Goal: Task Accomplishment & Management: Manage account settings

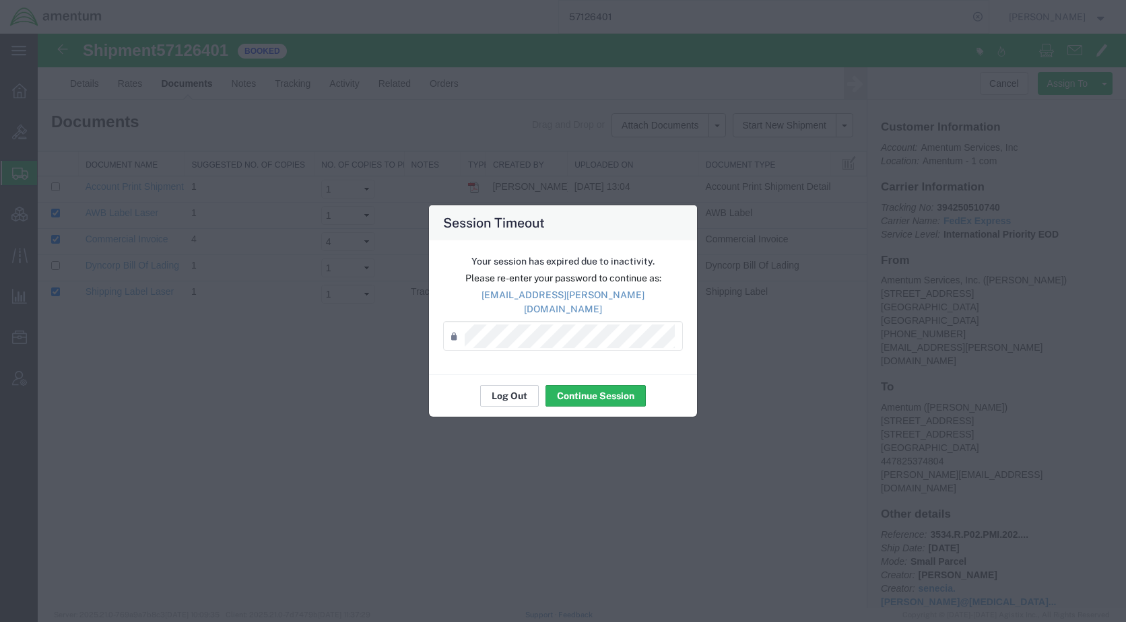
click at [514, 387] on button "Log Out" at bounding box center [509, 396] width 59 height 22
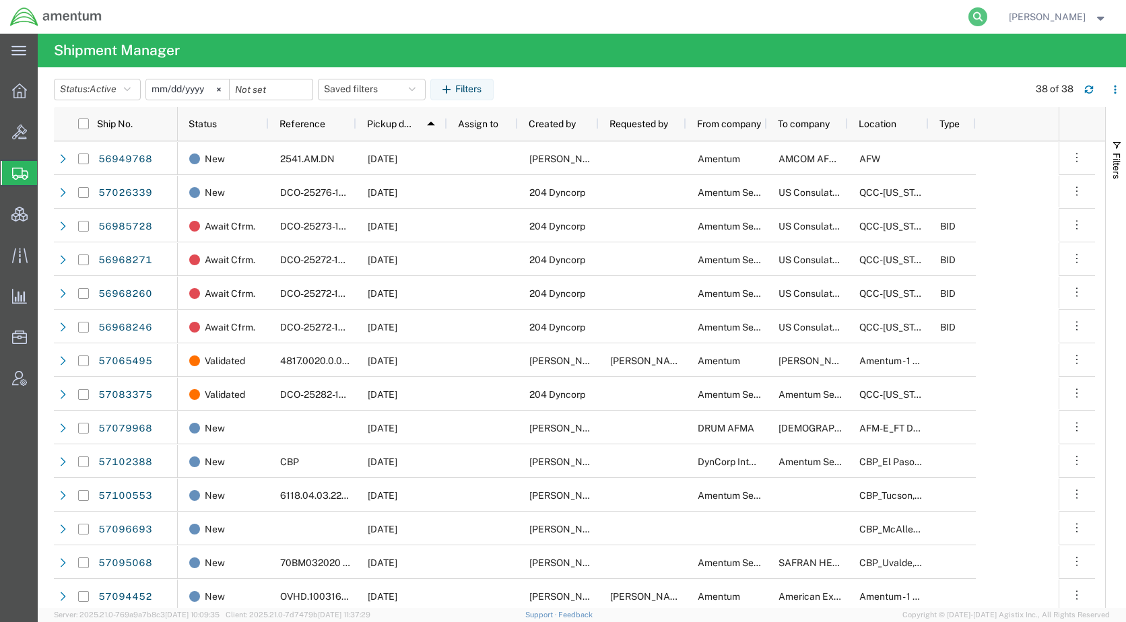
click at [987, 20] on icon at bounding box center [977, 16] width 19 height 19
paste input "57129178"
type input "57129178"
click at [987, 13] on icon at bounding box center [977, 16] width 19 height 19
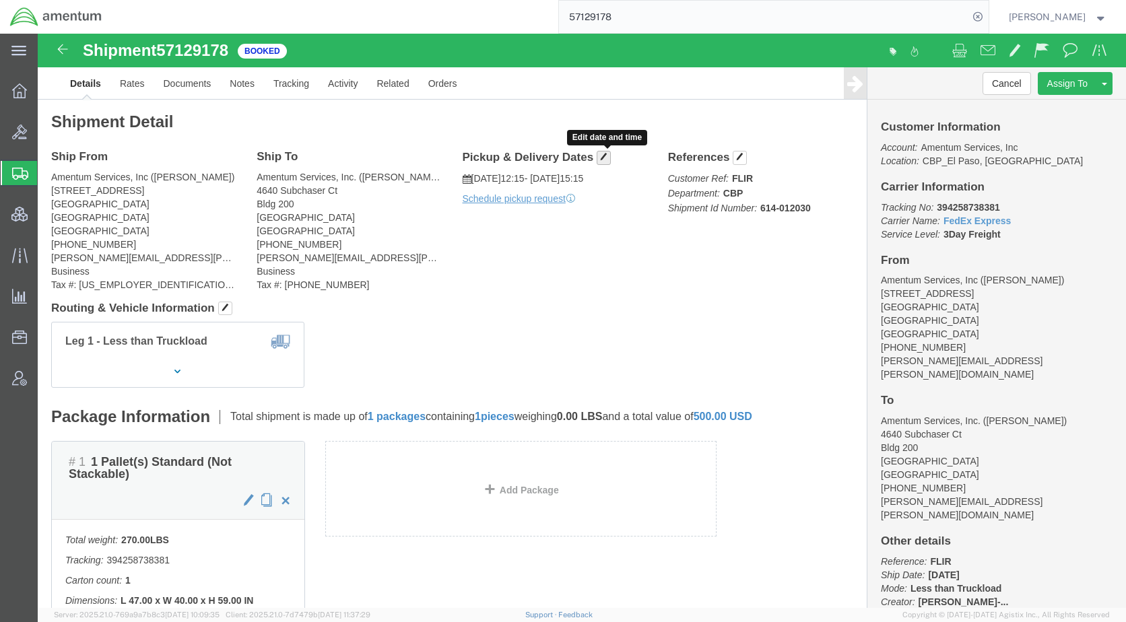
click span "button"
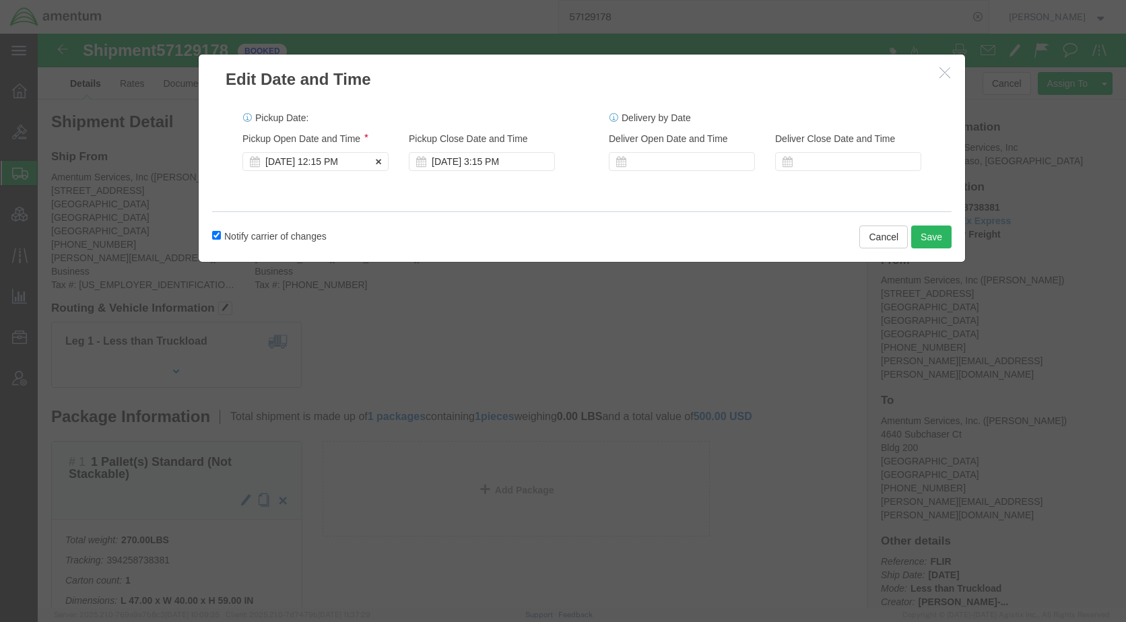
click div "Oct 15 2025 12:15 PM"
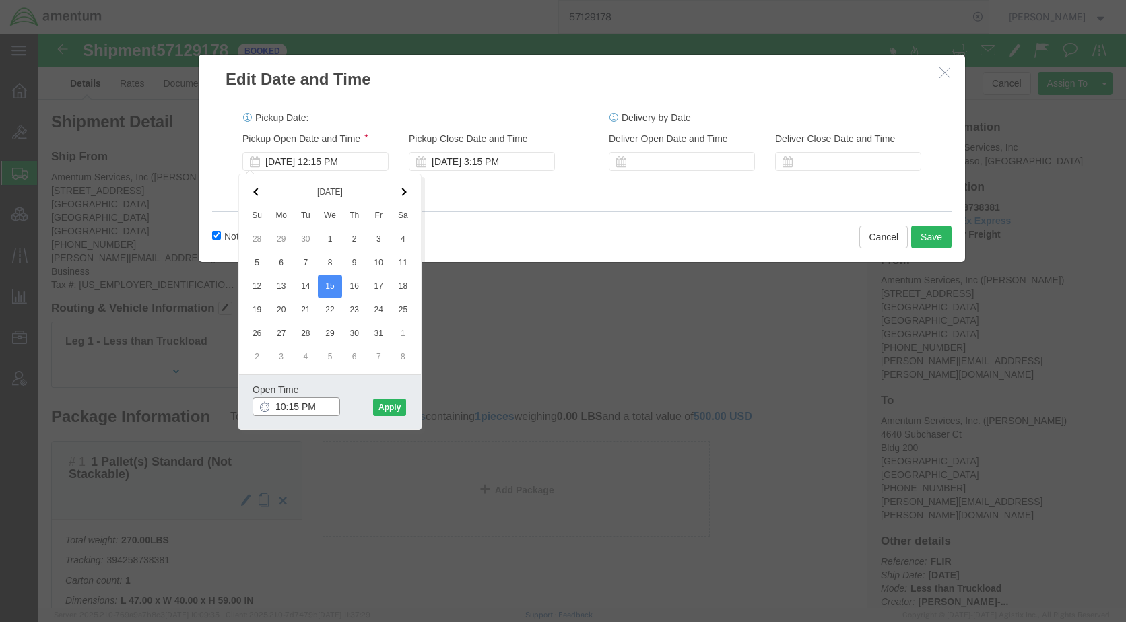
click input "10:15 PM"
type input "10:15 AM"
click button "Apply"
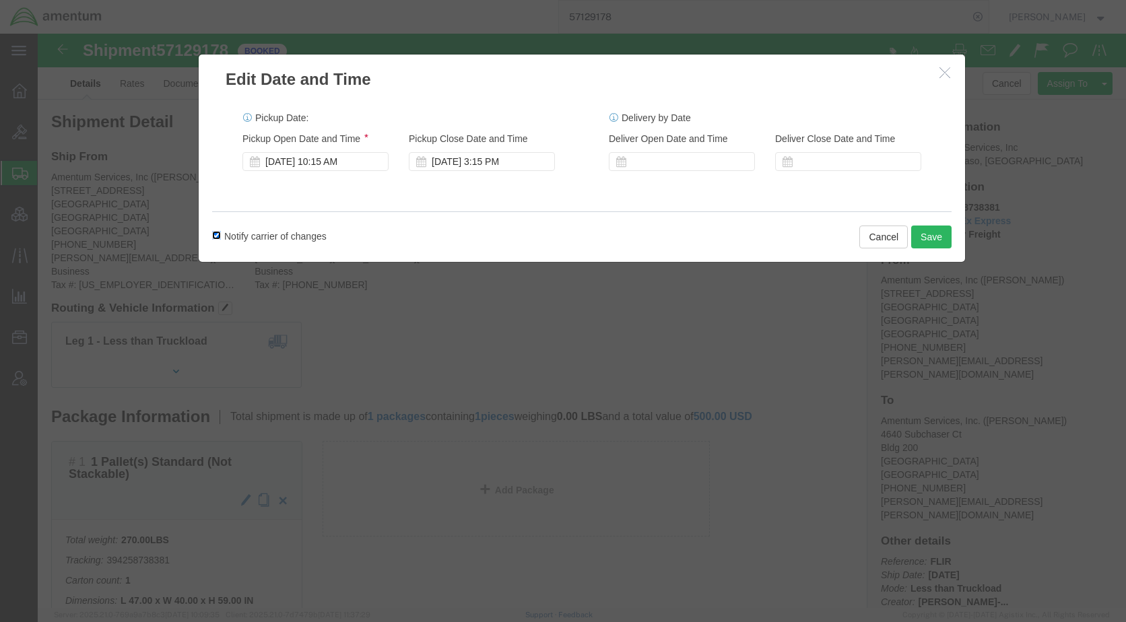
click input "Notify carrier of changes"
checkbox input "false"
click button "Save"
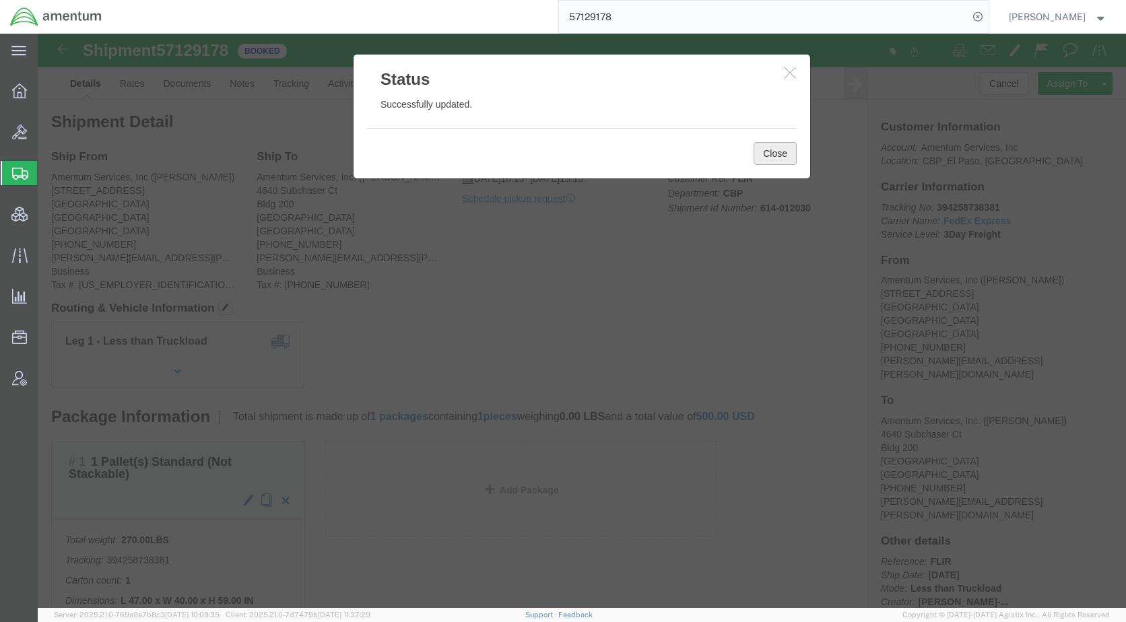
click button "Close"
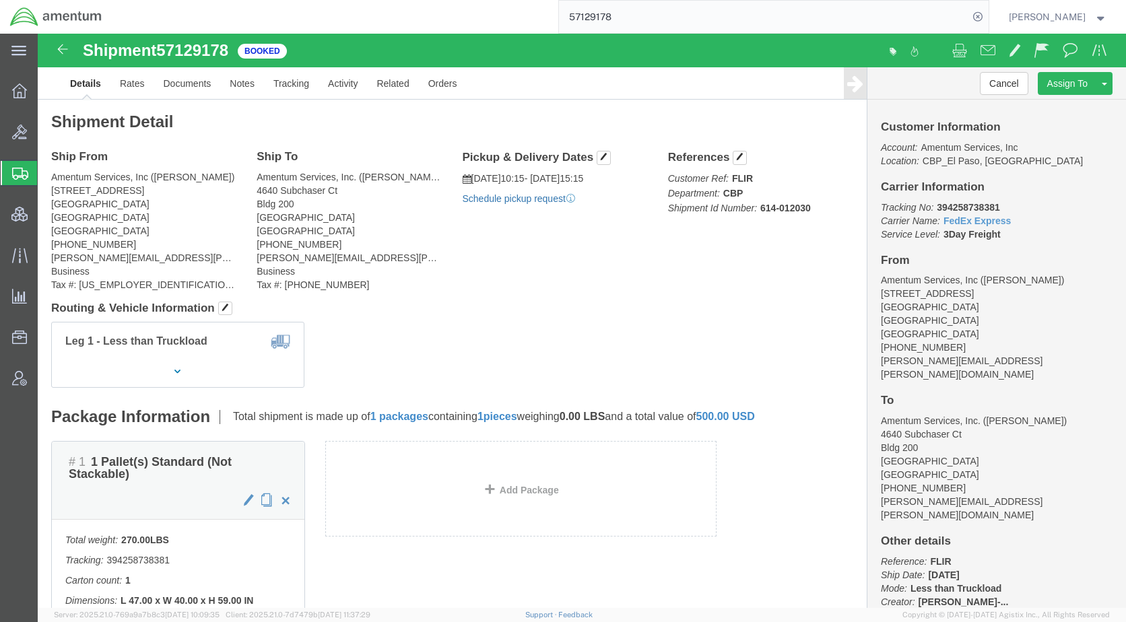
click link "Schedule pickup request"
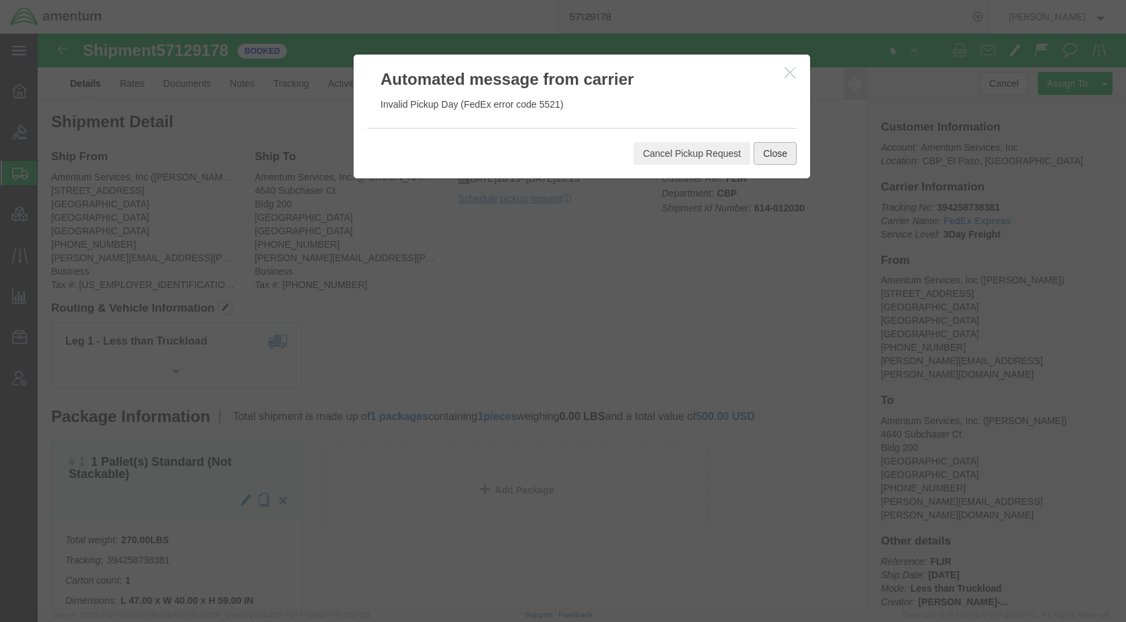
click button "Close"
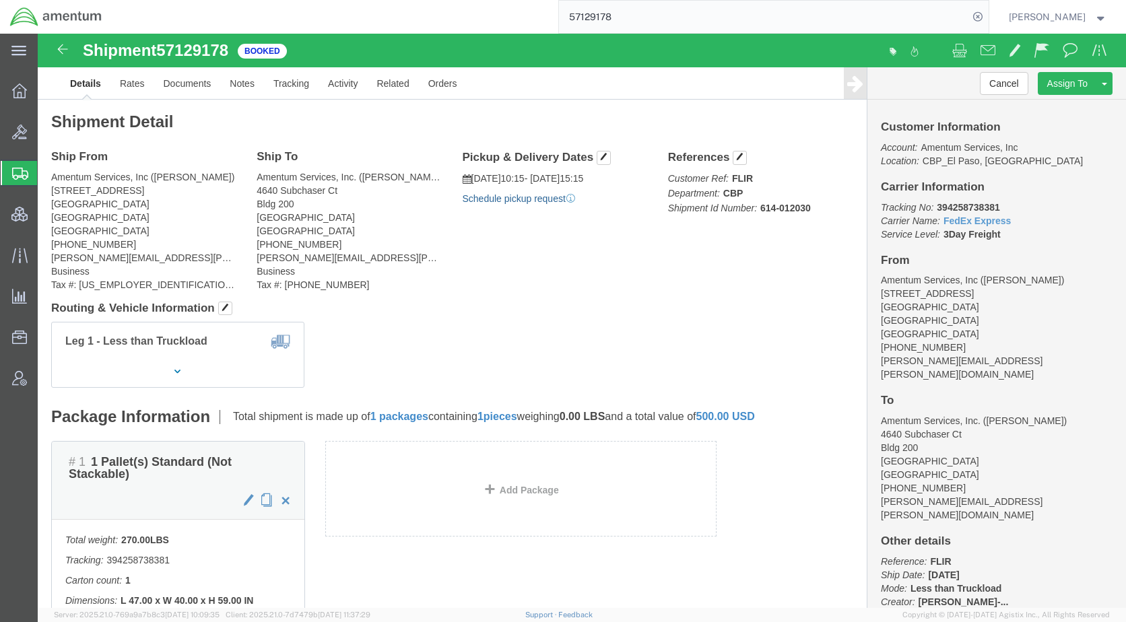
click link "Schedule pickup request"
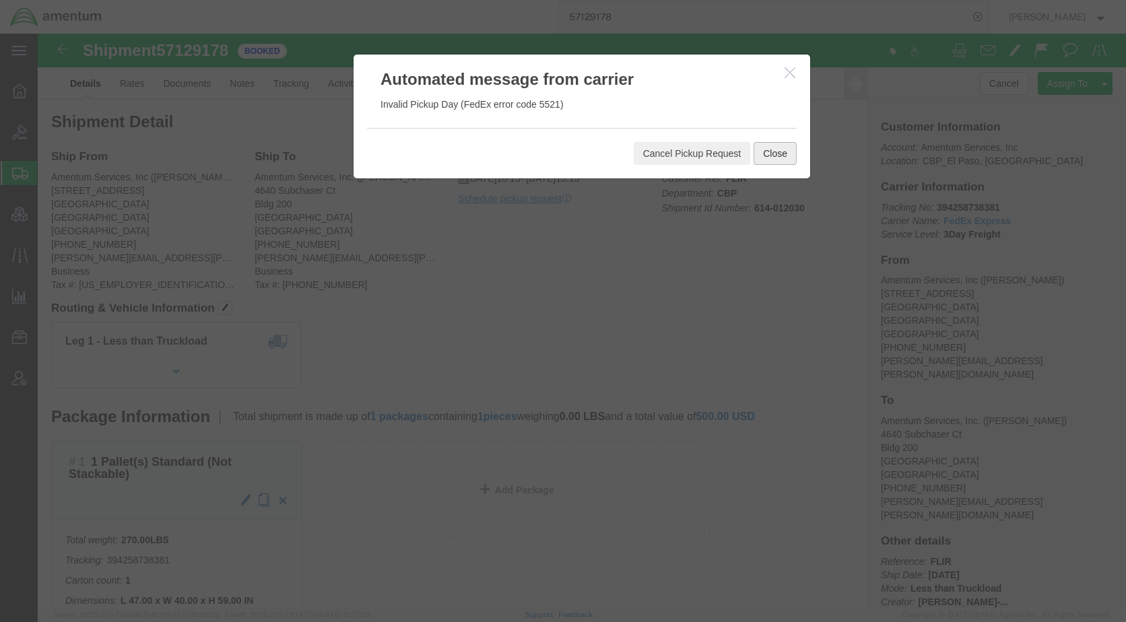
click button "Close"
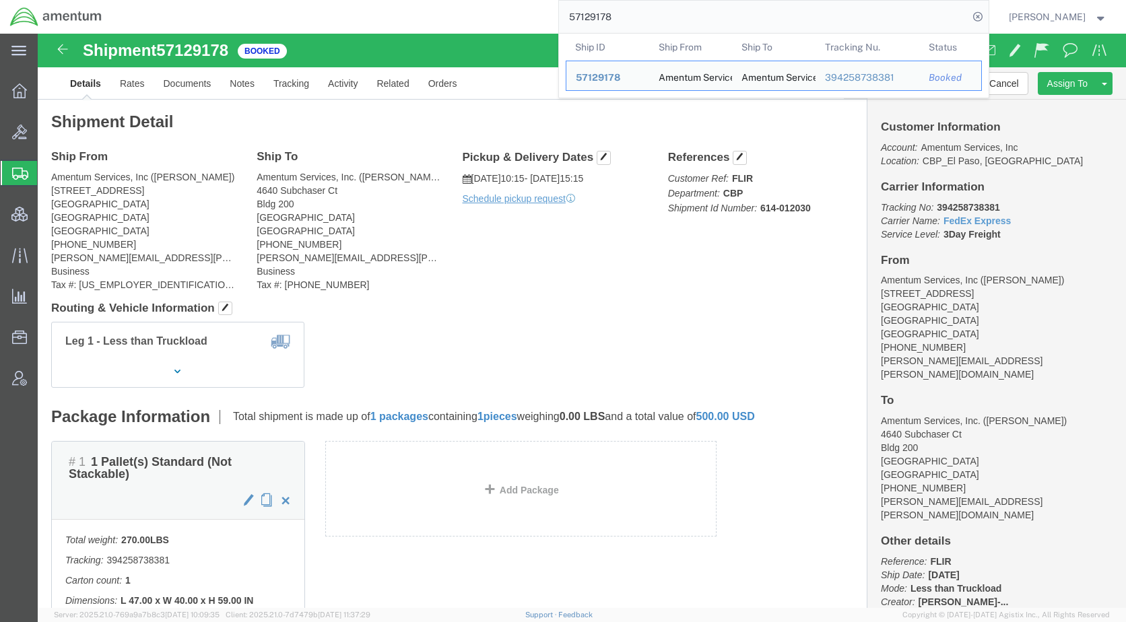
drag, startPoint x: 796, startPoint y: 20, endPoint x: 502, endPoint y: 32, distance: 295.1
click at [502, 32] on div "57129178 Ship ID Ship From Ship To Tracking Nu. Status Ship ID 57129178 Ship Fr…" at bounding box center [550, 17] width 876 height 34
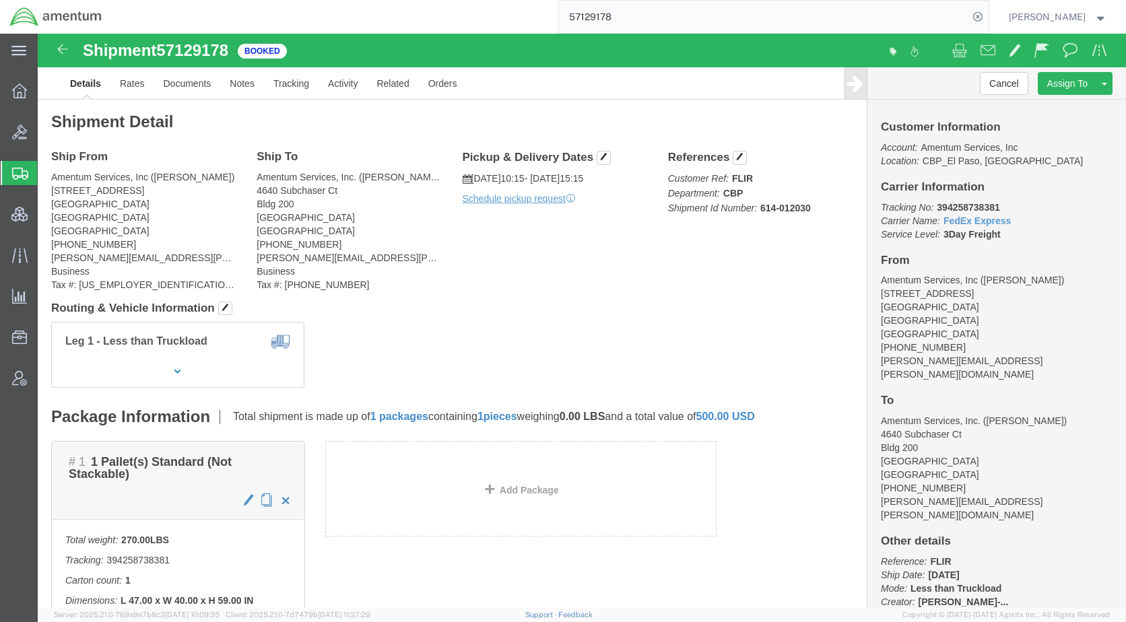
paste input "549"
type input "57129549"
click at [987, 15] on icon at bounding box center [977, 16] width 19 height 19
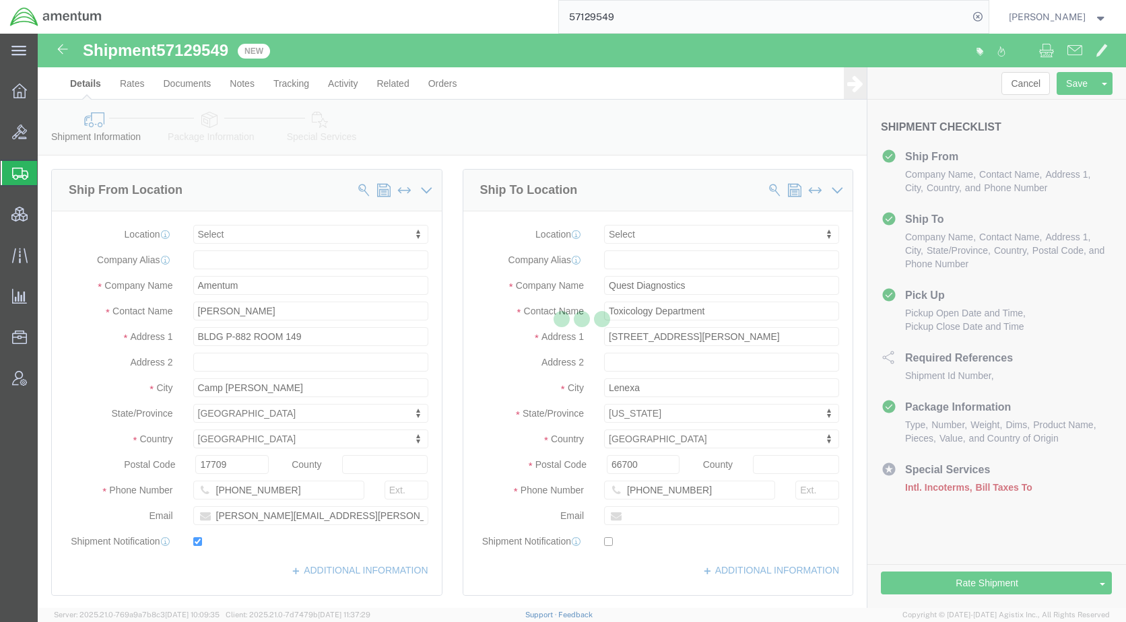
select select
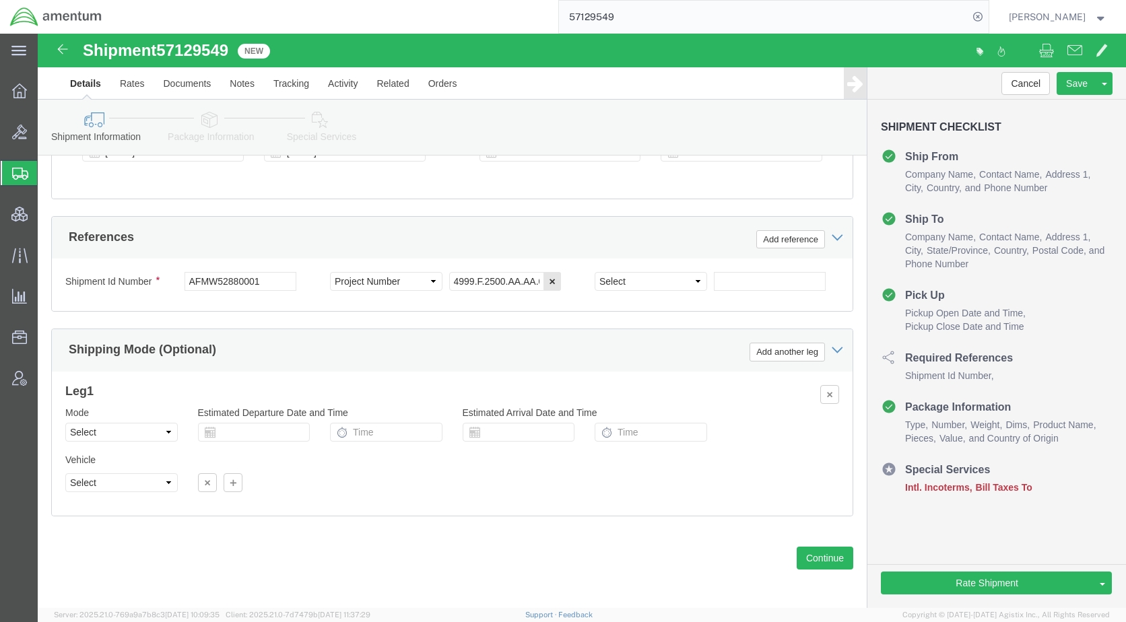
scroll to position [810, 0]
click icon
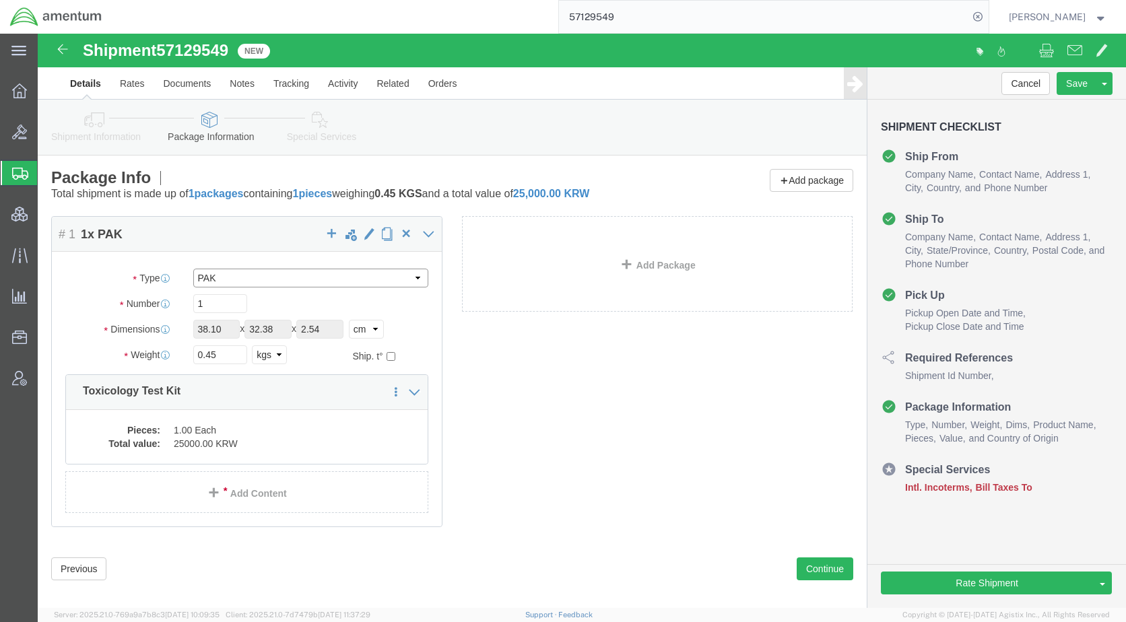
click select "Select BCK Boxes Bale(s) Basket(s) Bolt(s) Bottle(s) Buckets Bulk Bundle(s) Can…"
select select "YRPK"
click select "Select BCK Boxes Bale(s) Basket(s) Bolt(s) Bottle(s) Buckets Bulk Bundle(s) Can…"
click select "Select cm ft in"
select select "IN"
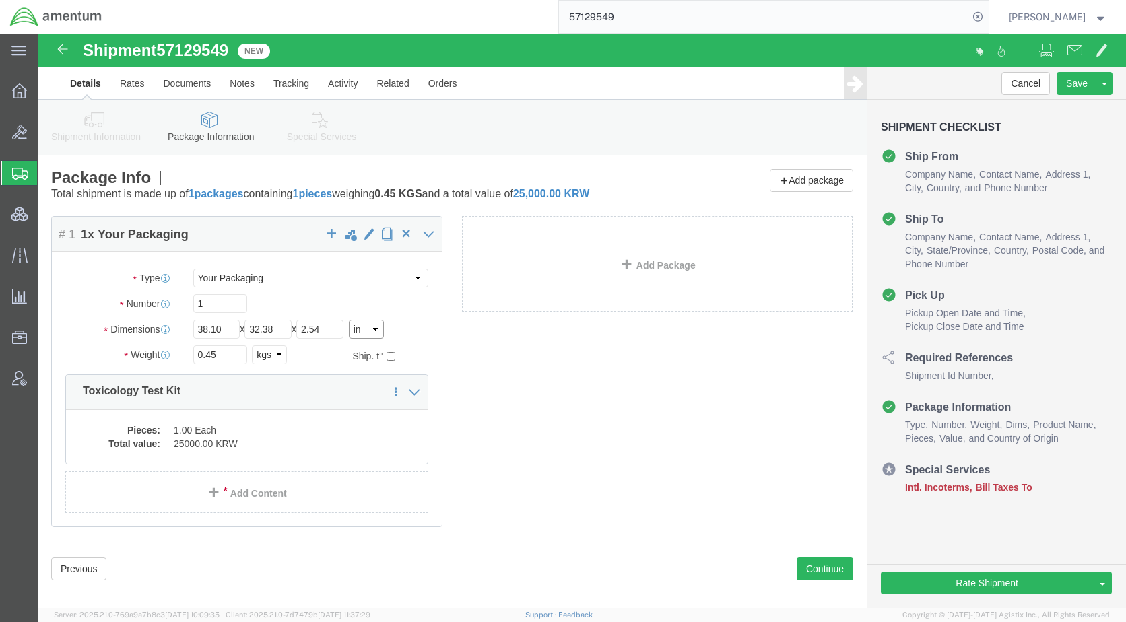
click select "Select cm ft in"
type input "15.00"
type input "12.75"
type input "1.00"
click select "Select kgs lbs"
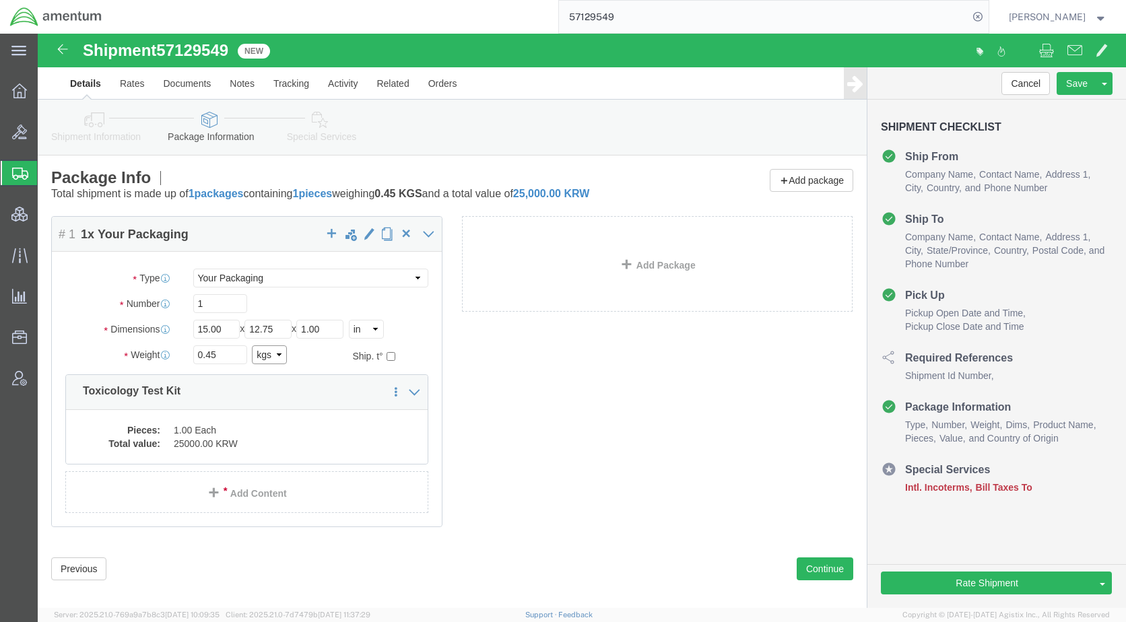
select select "LBS"
click select "Select kgs lbs"
type input "0.99"
click icon
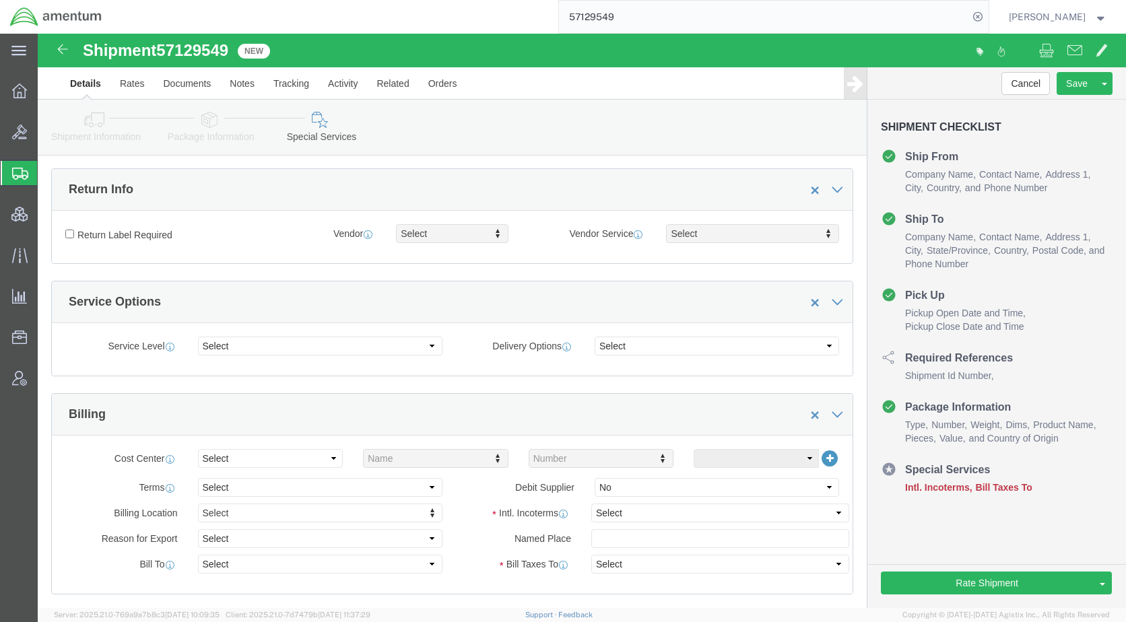
scroll to position [539, 0]
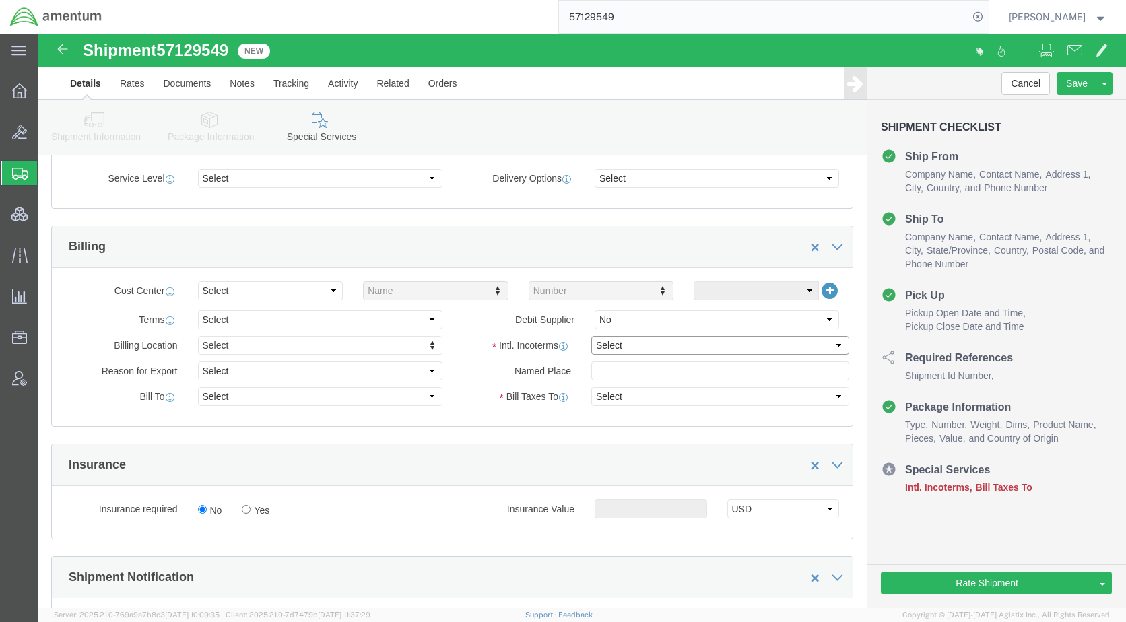
click select "Select Carriage Insurance Paid Carriage Paid To Cost and Freight Cost Insurance…"
select select "DDP"
click select "Select Carriage Insurance Paid Carriage Paid To Cost and Freight Cost Insurance…"
select select "SHIP"
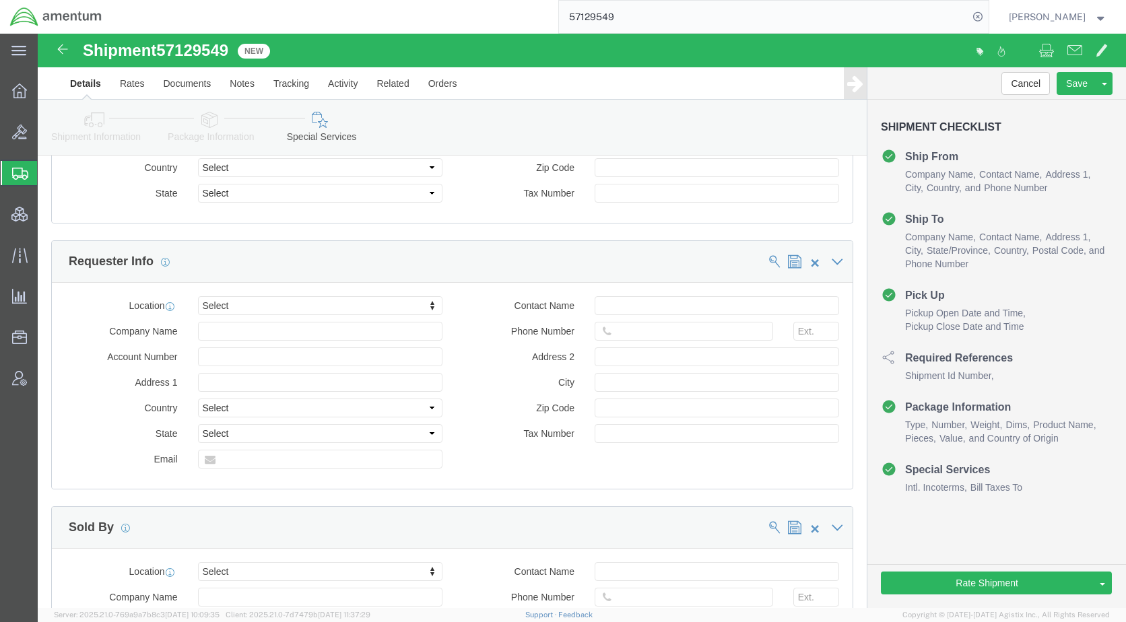
scroll to position [1414, 0]
click button "Rate Shipment"
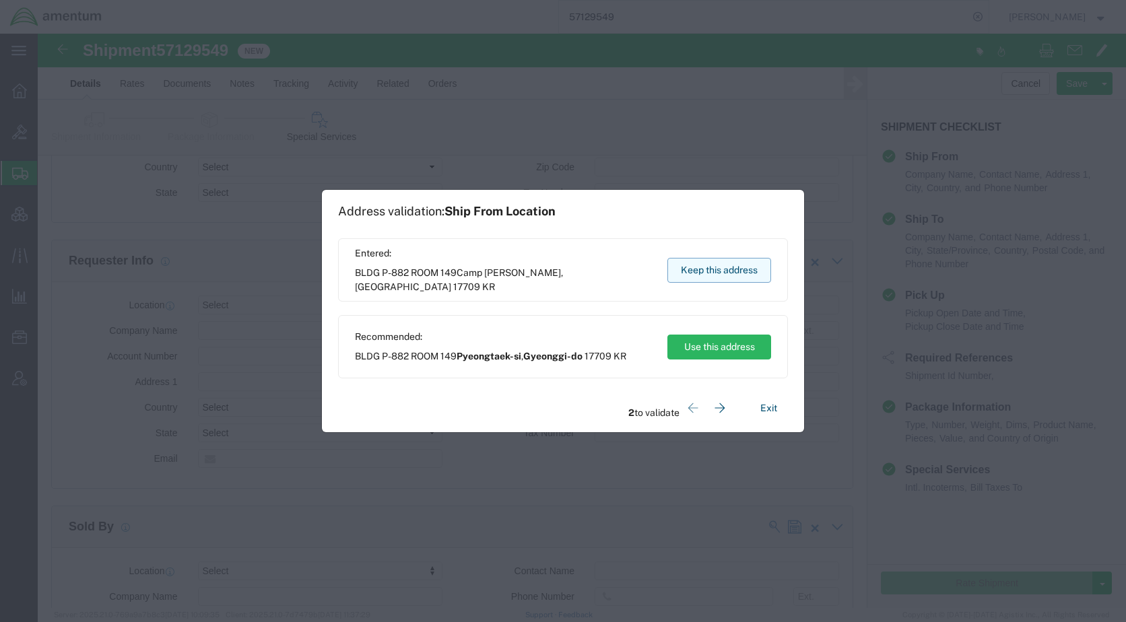
click at [716, 261] on button "Keep this address" at bounding box center [719, 270] width 104 height 25
click at [717, 270] on button "Keep this address" at bounding box center [719, 270] width 104 height 25
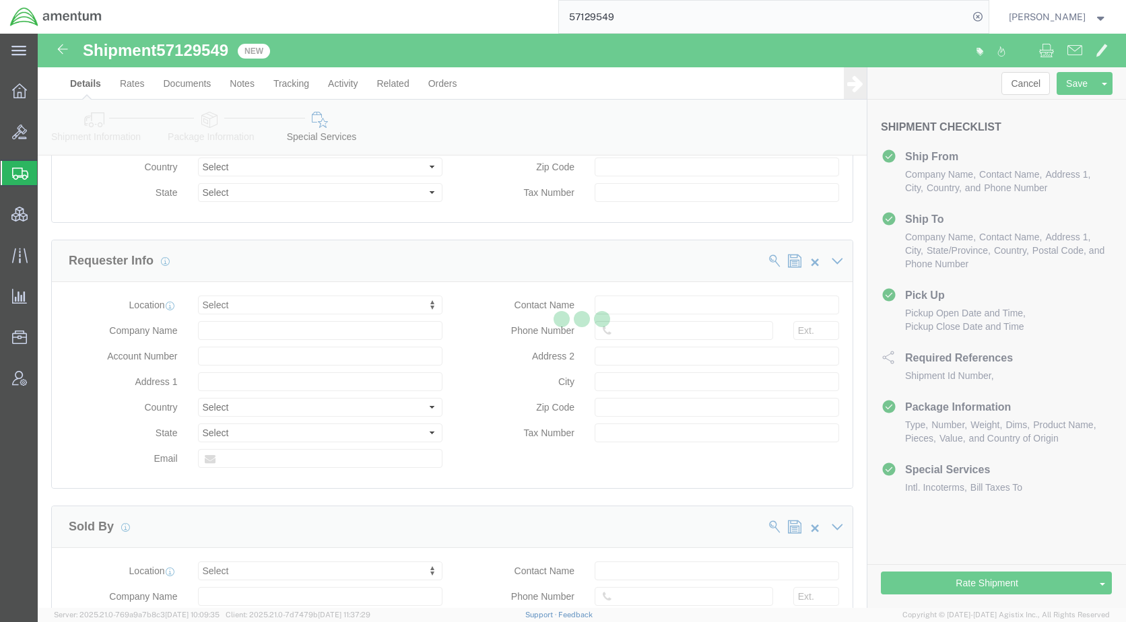
scroll to position [0, 0]
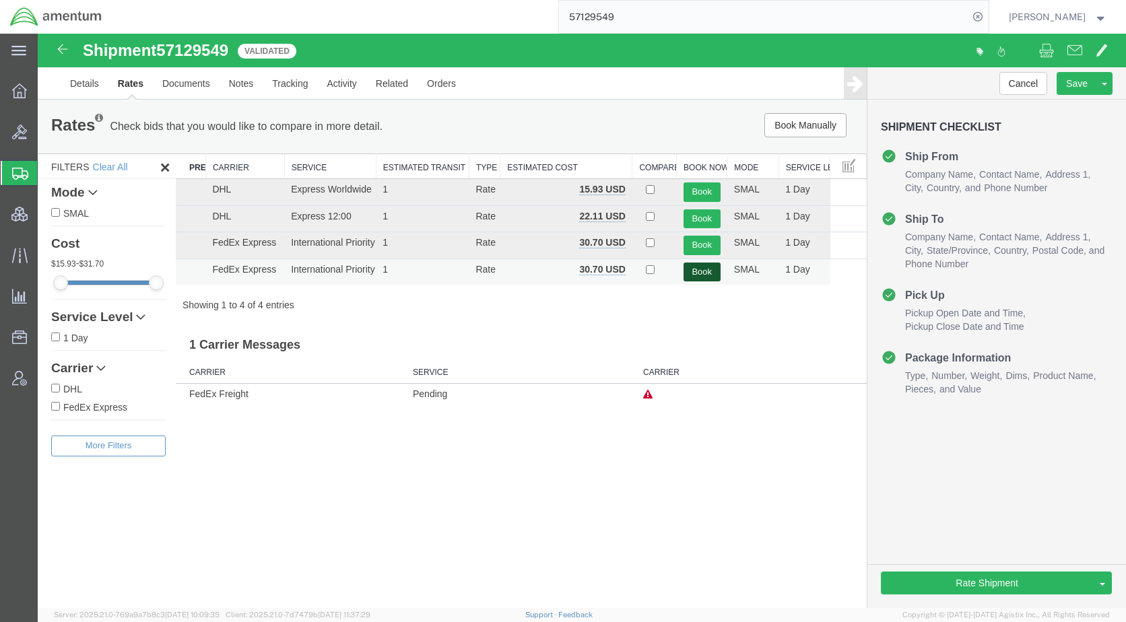
click at [701, 272] on button "Book" at bounding box center [701, 273] width 37 height 20
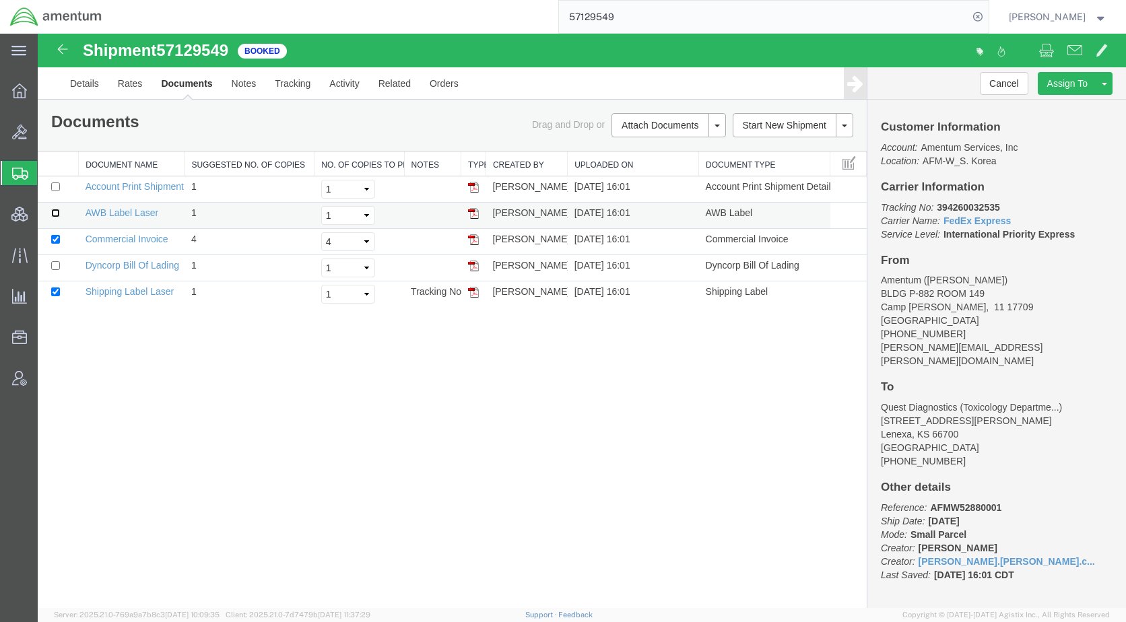
click at [57, 210] on input "checkbox" at bounding box center [55, 213] width 9 height 9
checkbox input "true"
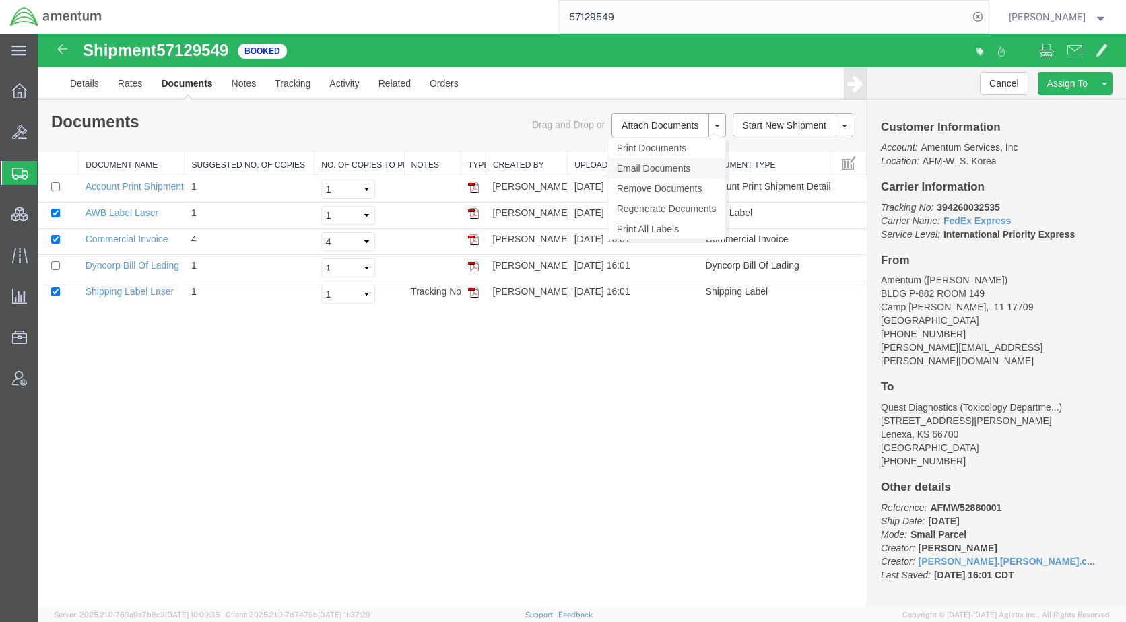
click at [658, 168] on link "Email Documents" at bounding box center [666, 168] width 117 height 20
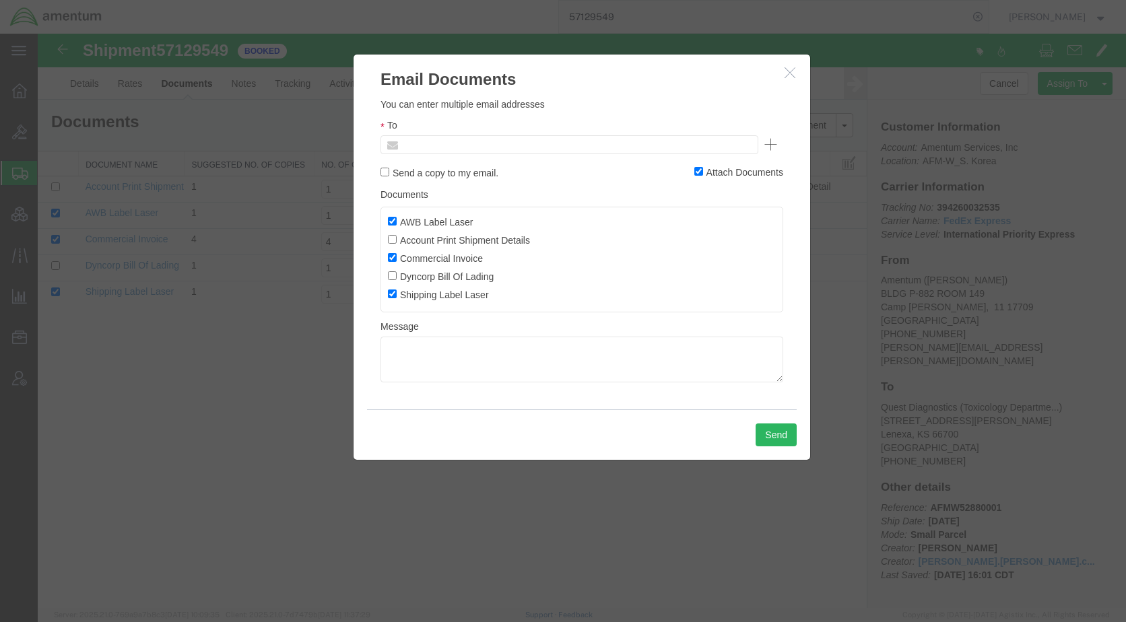
click at [513, 139] on input "text" at bounding box center [478, 145] width 158 height 18
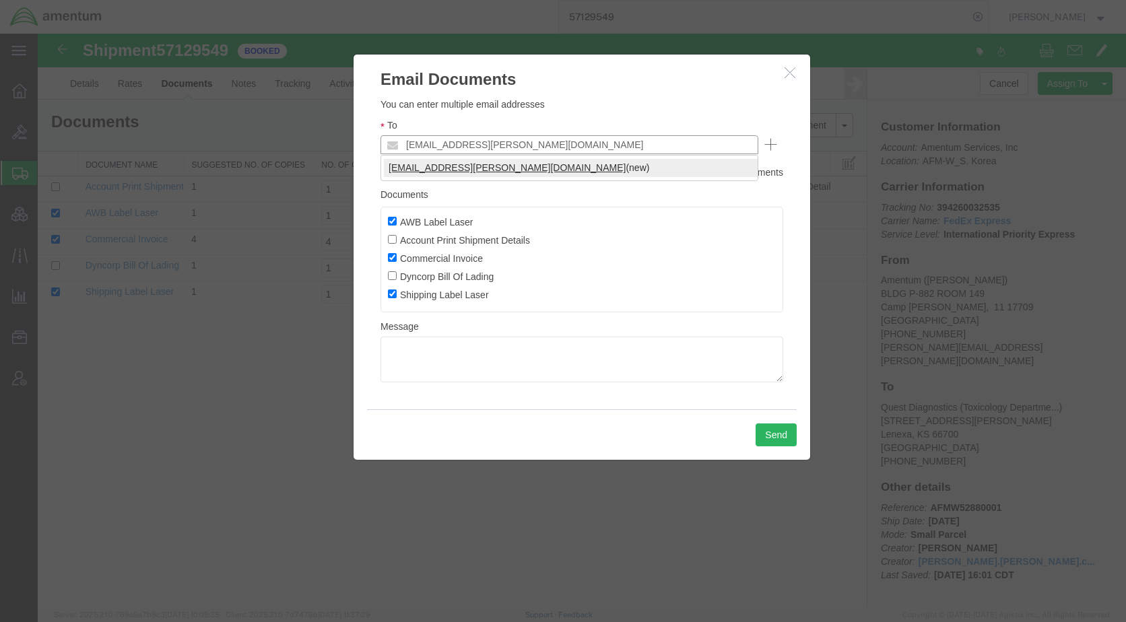
type input "[EMAIL_ADDRESS][PERSON_NAME][DOMAIN_NAME]"
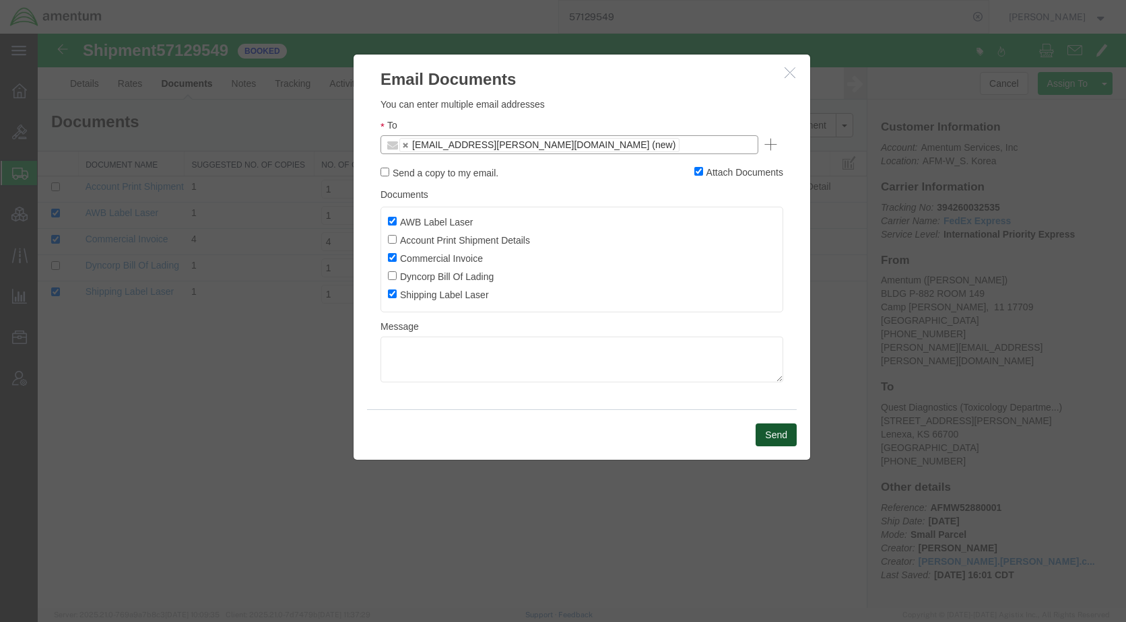
click at [764, 432] on button "Send" at bounding box center [775, 434] width 41 height 23
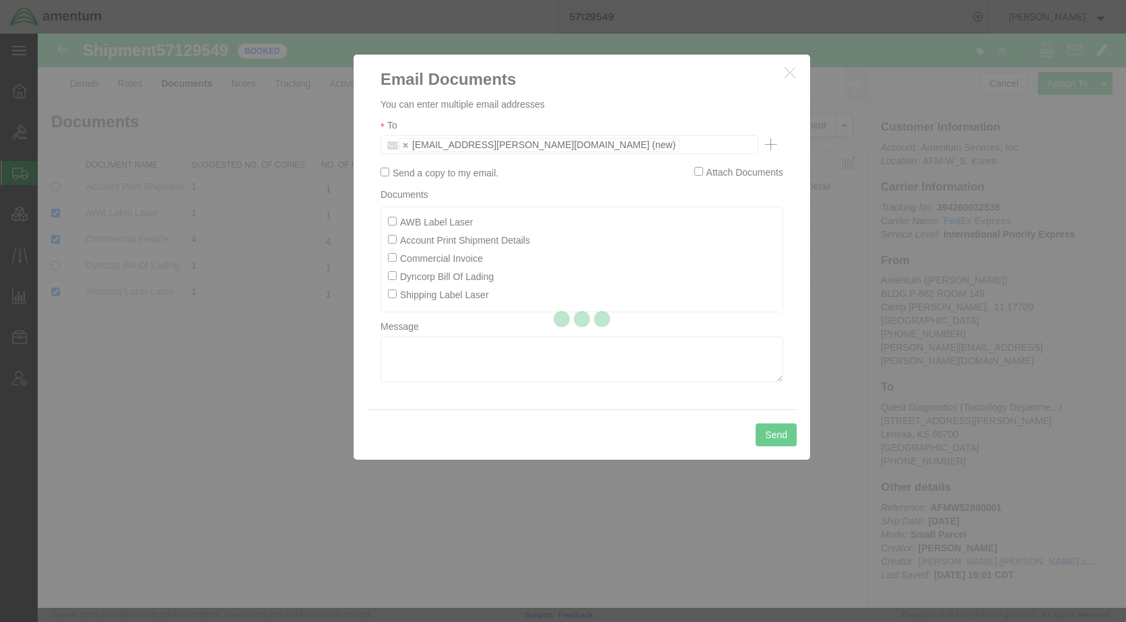
checkbox input "false"
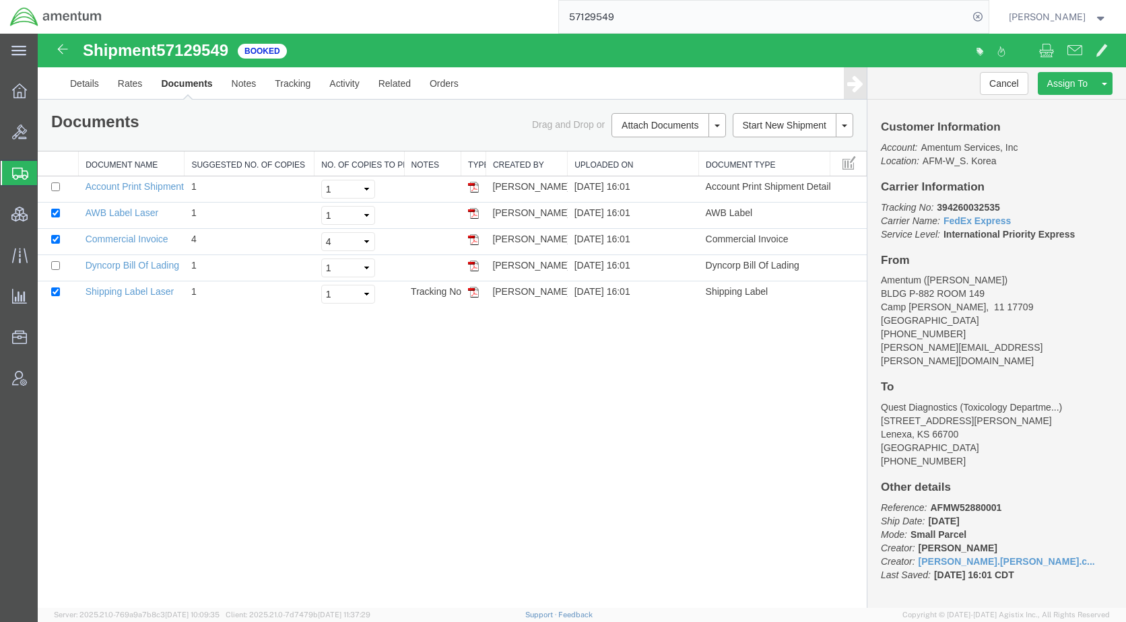
click at [386, 447] on div "Shipment 57129549 5 of 5 Booked Details Rates Documents Notes Tracking Activity…" at bounding box center [582, 321] width 1088 height 574
